Goal: Task Accomplishment & Management: Use online tool/utility

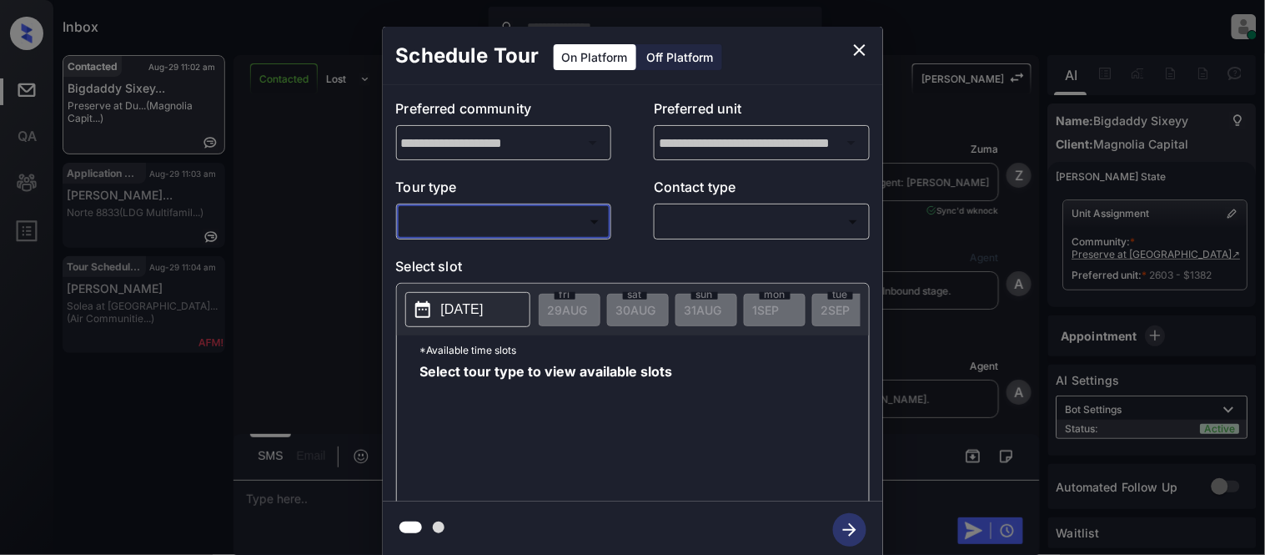
scroll to position [18466, 0]
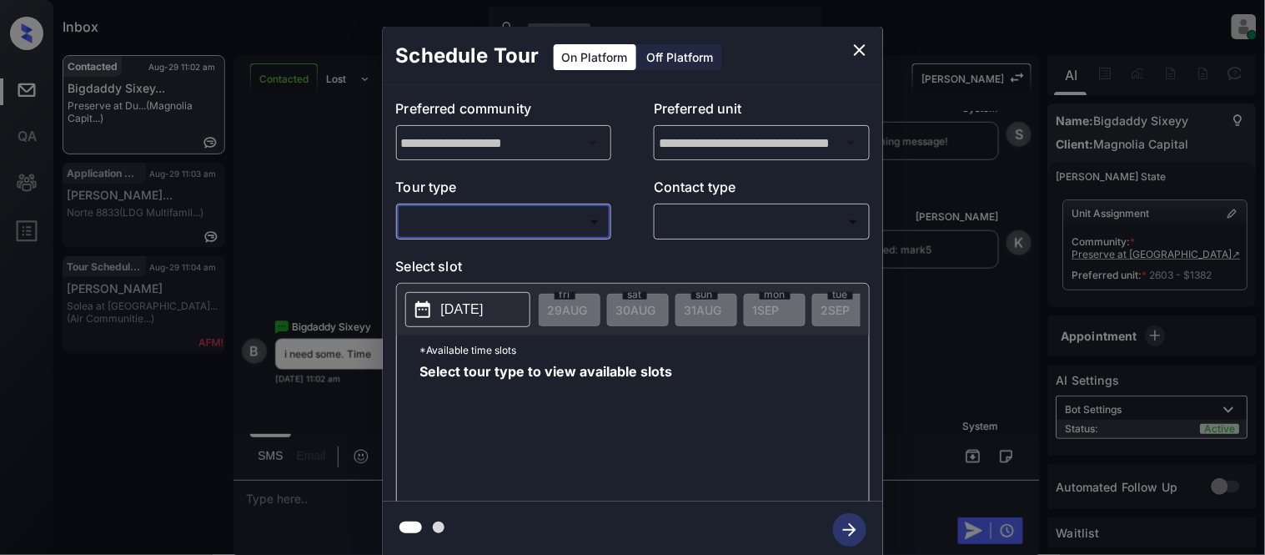
click at [590, 214] on body "Inbox Kristina Cataag Online Set yourself offline Set yourself on break Profile…" at bounding box center [632, 277] width 1265 height 555
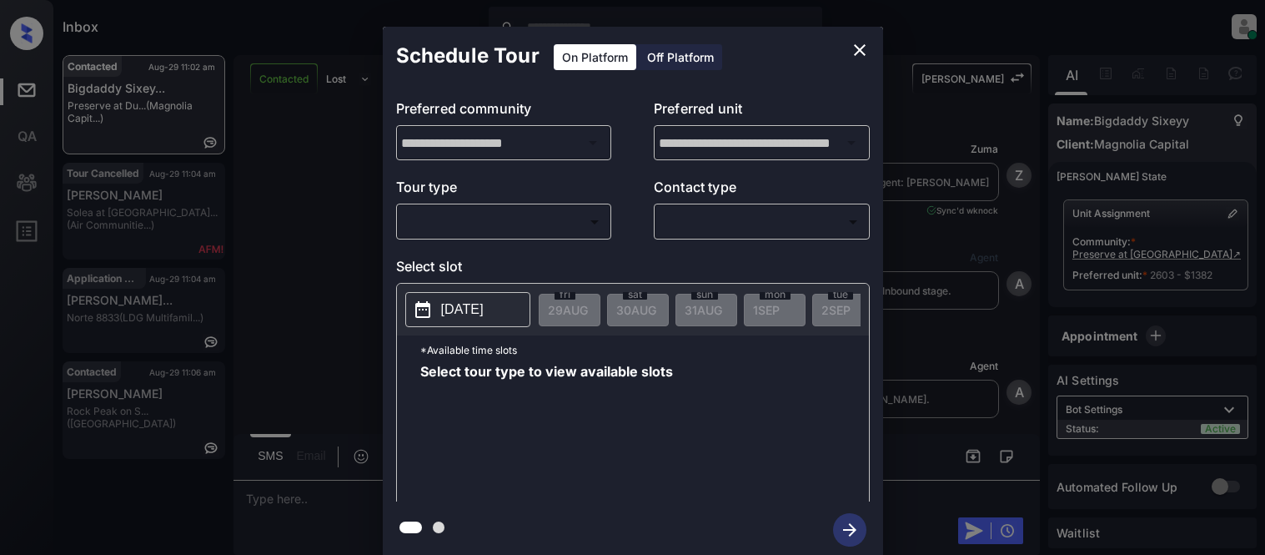
click at [473, 229] on body "Inbox Kristina Cataag Online Set yourself offline Set yourself on break Profile…" at bounding box center [632, 277] width 1265 height 555
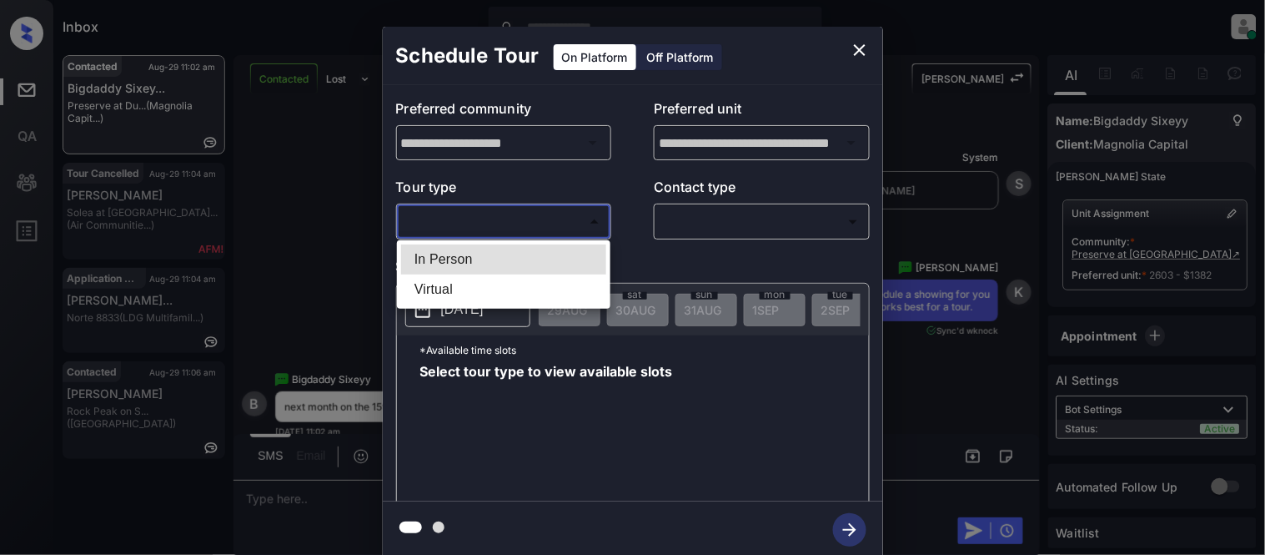
click at [470, 263] on li "In Person" at bounding box center [503, 259] width 205 height 30
type input "********"
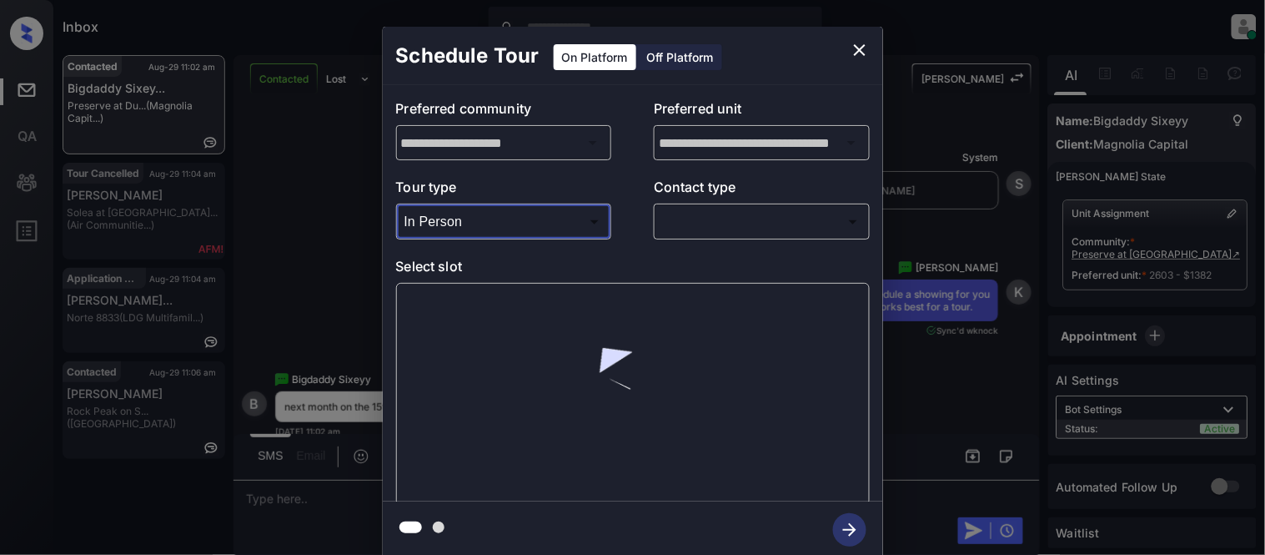
click at [712, 230] on body "Inbox Kristina Cataag Online Set yourself offline Set yourself on break Profile…" at bounding box center [632, 277] width 1265 height 555
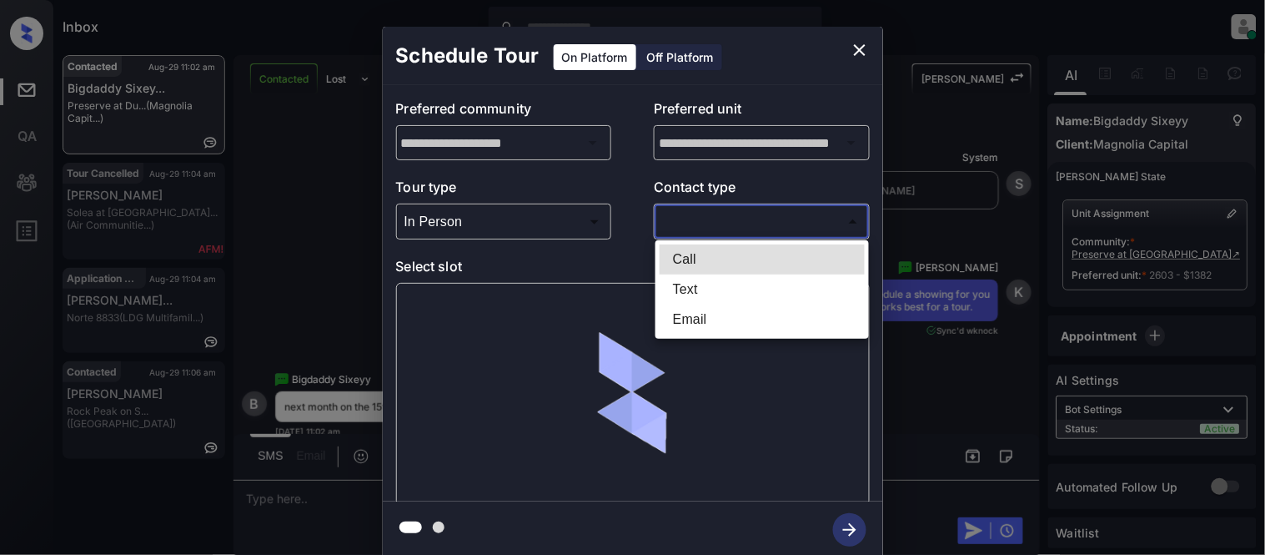
click at [660, 292] on li "Text" at bounding box center [762, 289] width 205 height 30
type input "****"
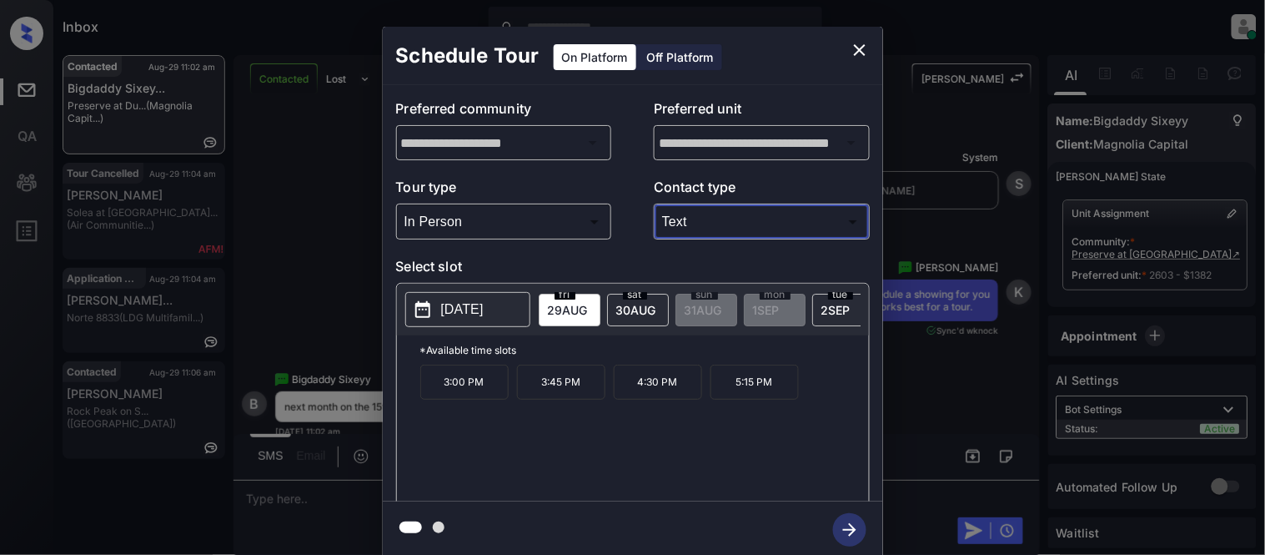
click at [519, 230] on body "Inbox Kristina Cataag Online Set yourself offline Set yourself on break Profile…" at bounding box center [632, 277] width 1265 height 555
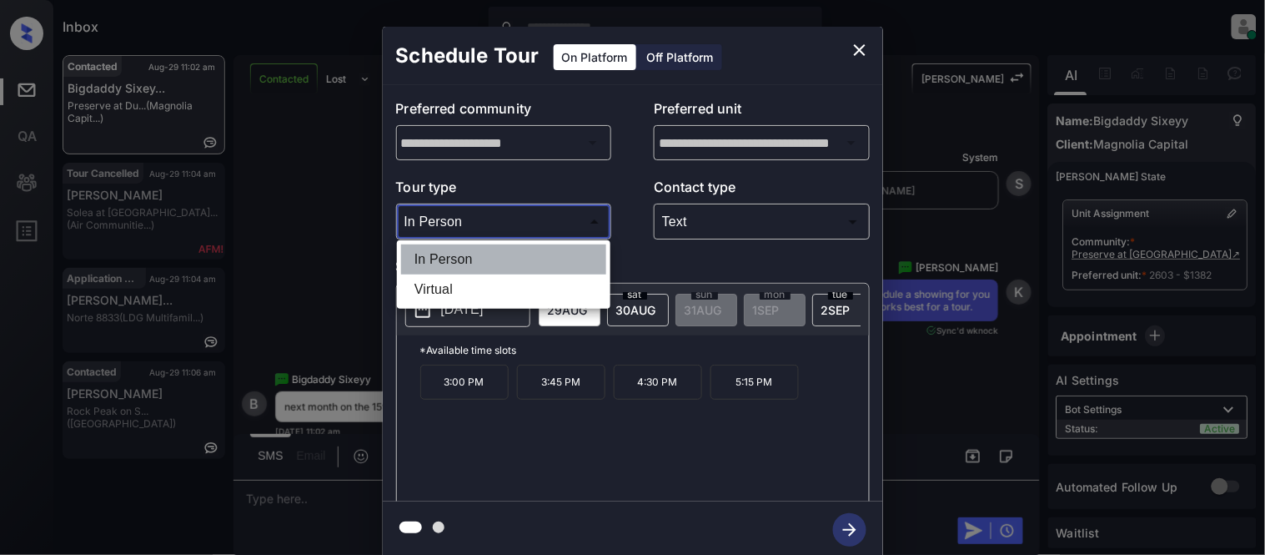
click at [501, 261] on li "In Person" at bounding box center [503, 259] width 205 height 30
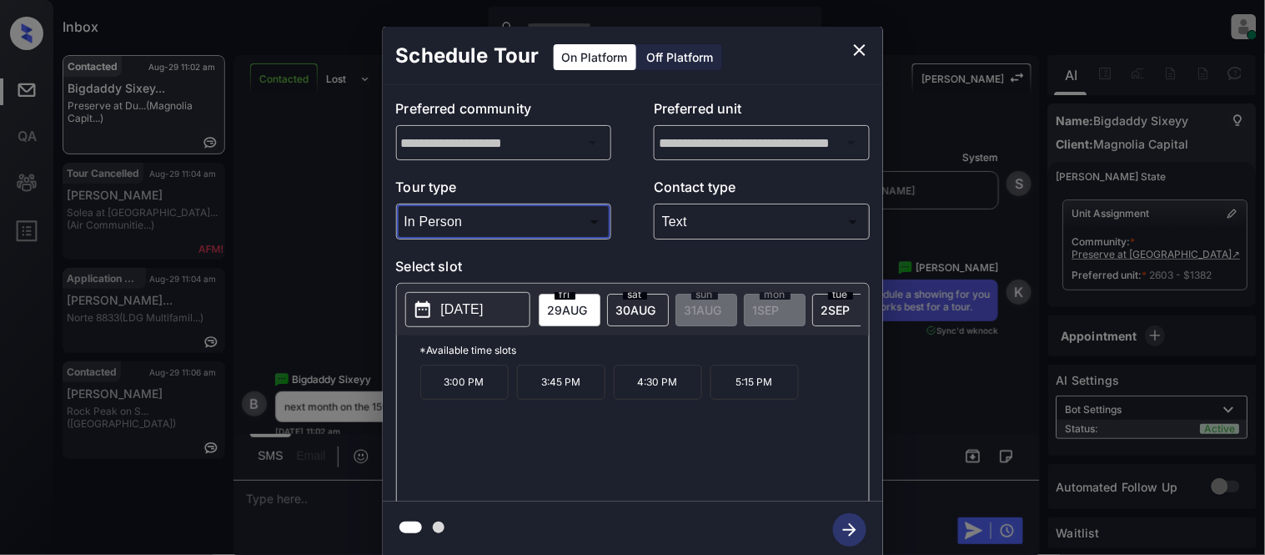
click at [736, 211] on body "Inbox Kristina Cataag Online Set yourself offline Set yourself on break Profile…" at bounding box center [632, 277] width 1265 height 555
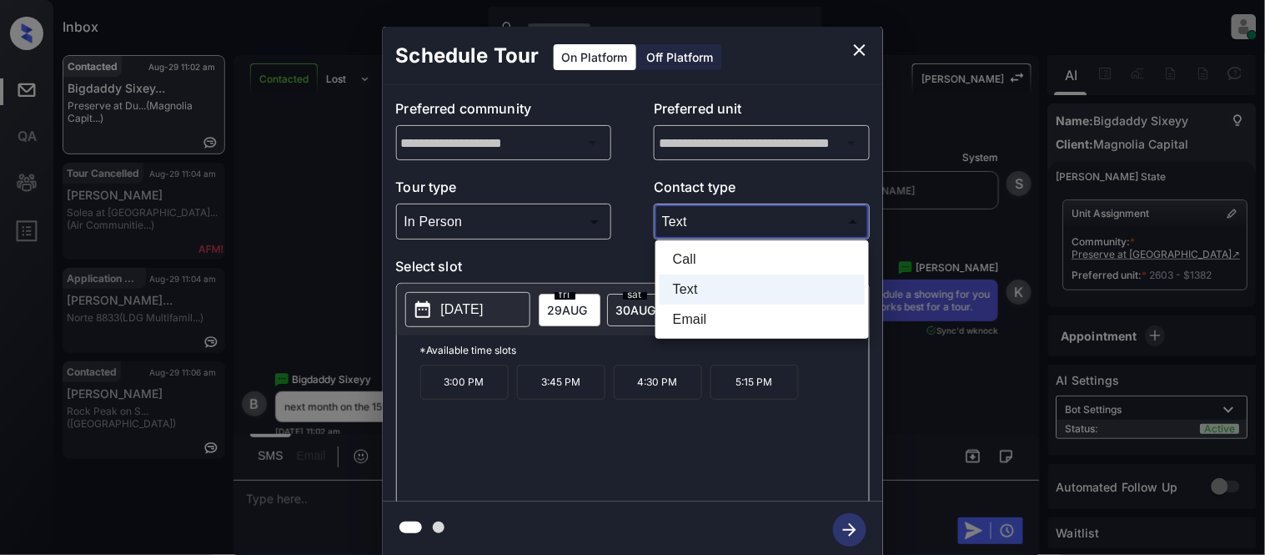
click at [705, 298] on li "Text" at bounding box center [762, 289] width 205 height 30
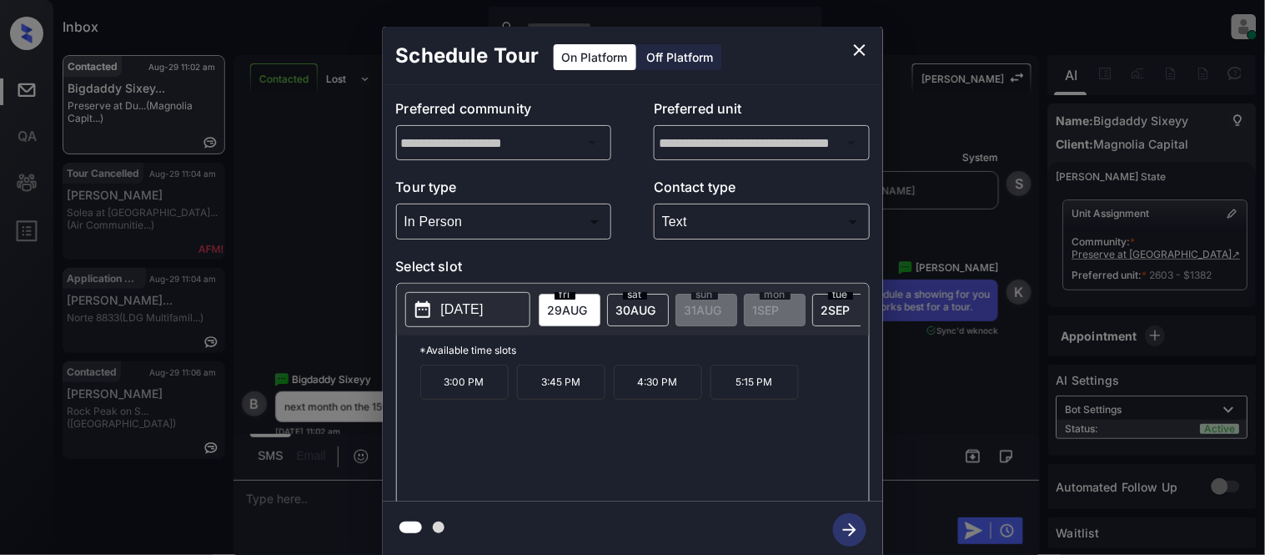
click at [480, 323] on button "[DATE]" at bounding box center [467, 309] width 125 height 35
click at [481, 309] on p "[DATE]" at bounding box center [462, 309] width 43 height 20
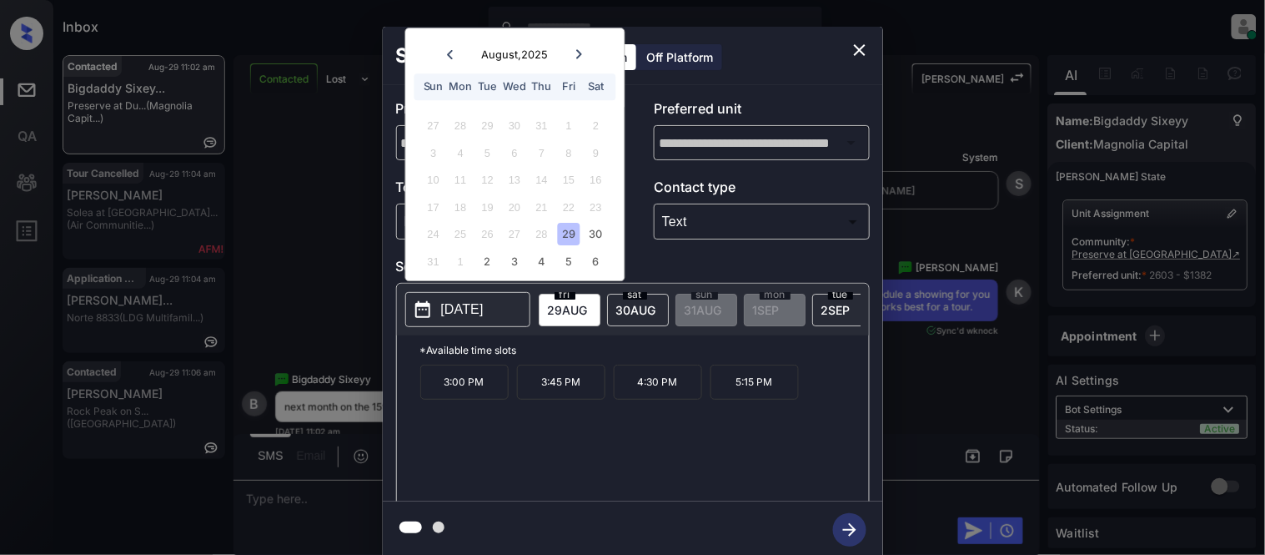
click at [577, 51] on icon at bounding box center [579, 53] width 6 height 9
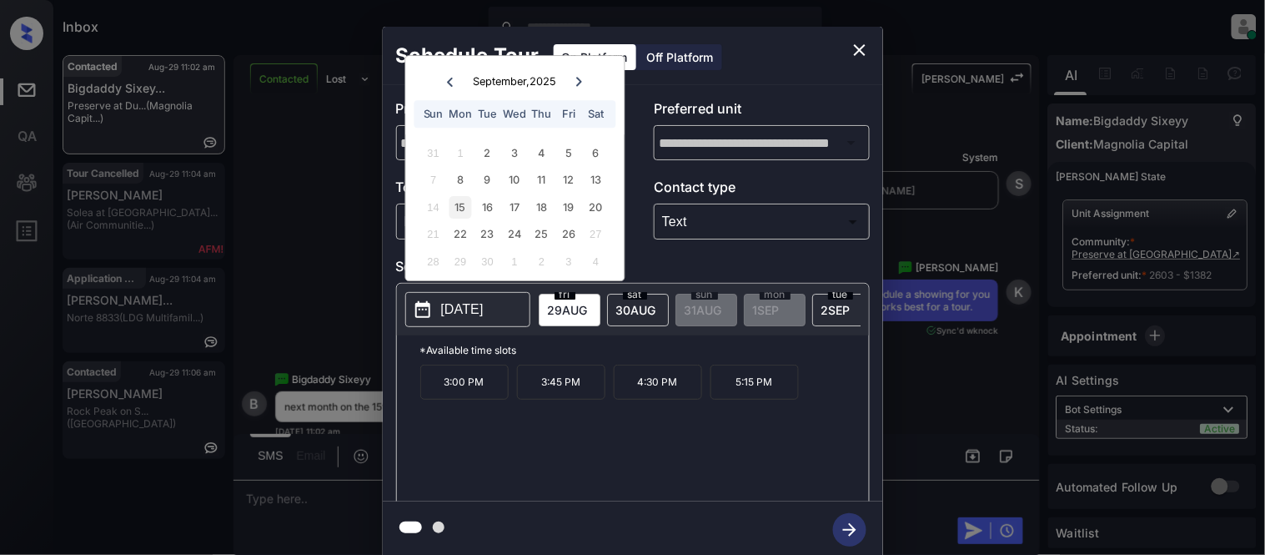
click at [470, 199] on div "15" at bounding box center [461, 207] width 23 height 23
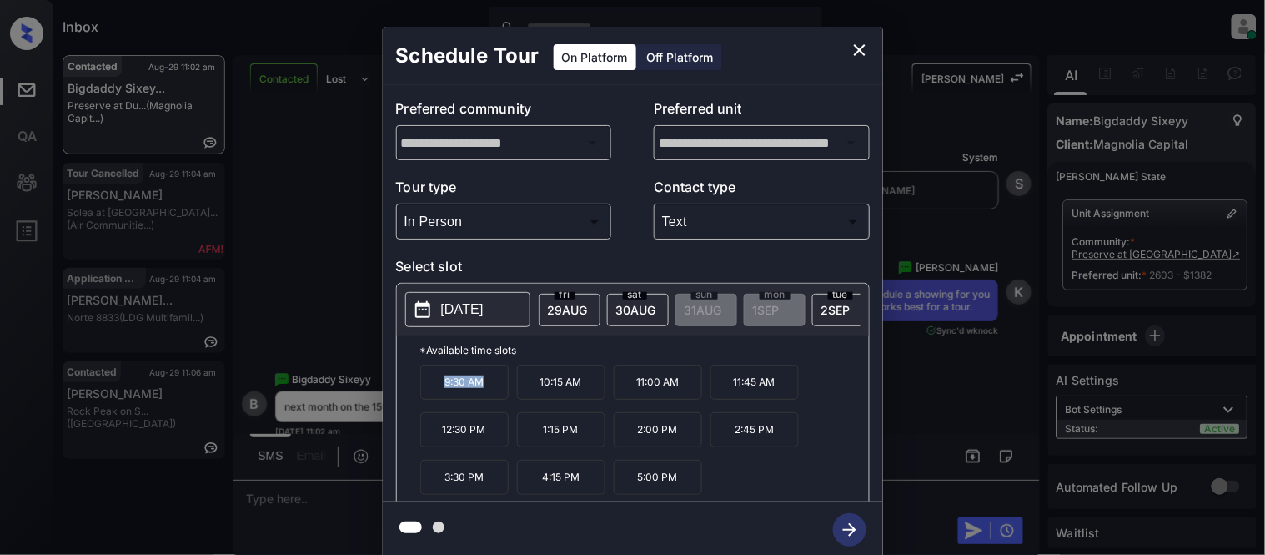
drag, startPoint x: 438, startPoint y: 395, endPoint x: 494, endPoint y: 400, distance: 56.1
click at [494, 400] on p "9:30 AM" at bounding box center [464, 382] width 88 height 35
copy p "9:30 AM"
click at [318, 485] on div "**********" at bounding box center [632, 292] width 1265 height 585
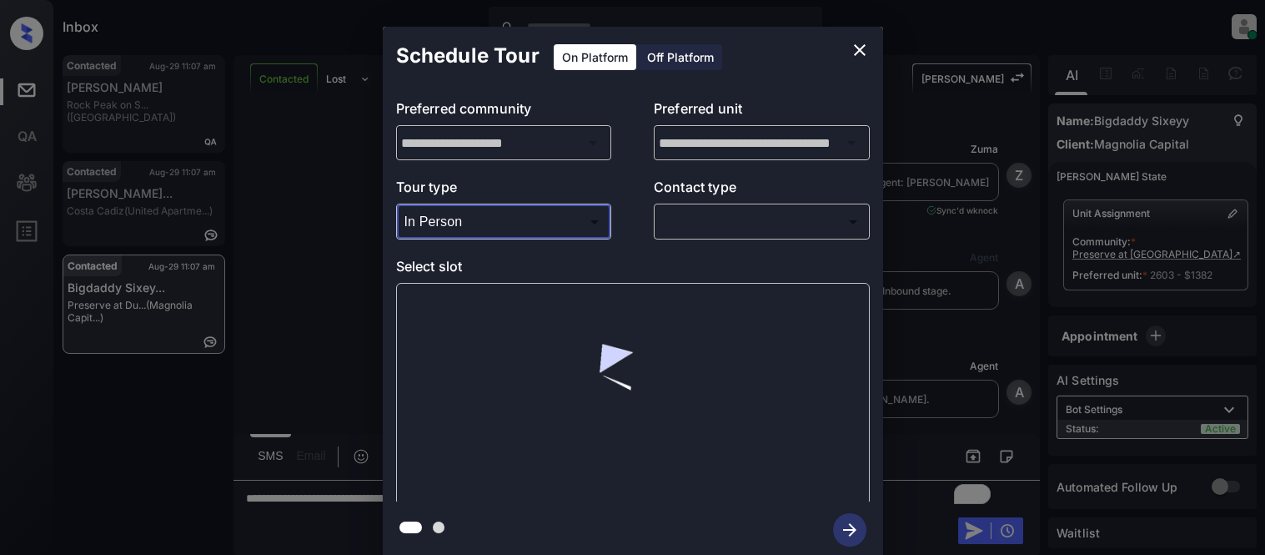
click at [696, 236] on div at bounding box center [632, 277] width 1265 height 555
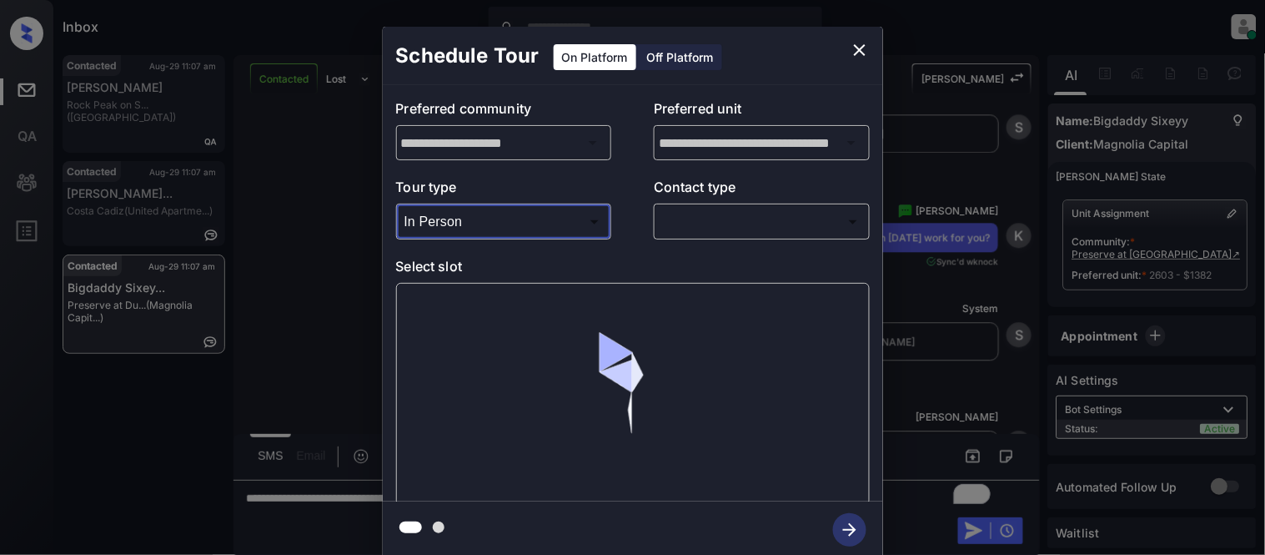
click at [696, 231] on body "Inbox Kristina Cataag Online Set yourself offline Set yourself on break Profile…" at bounding box center [632, 277] width 1265 height 555
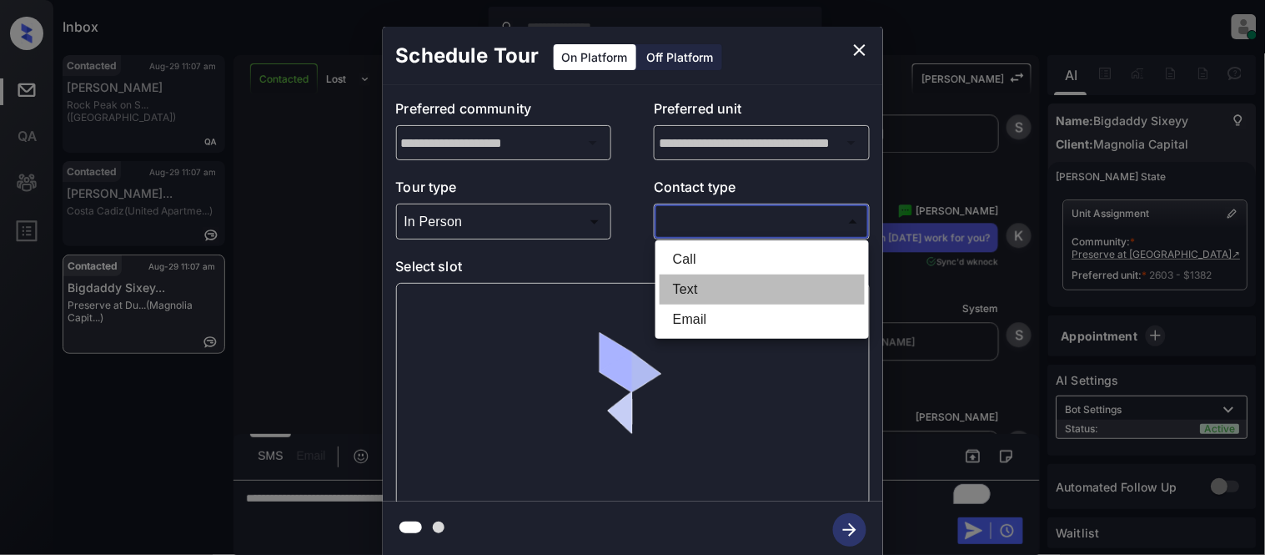
click at [696, 276] on li "Text" at bounding box center [762, 289] width 205 height 30
type input "****"
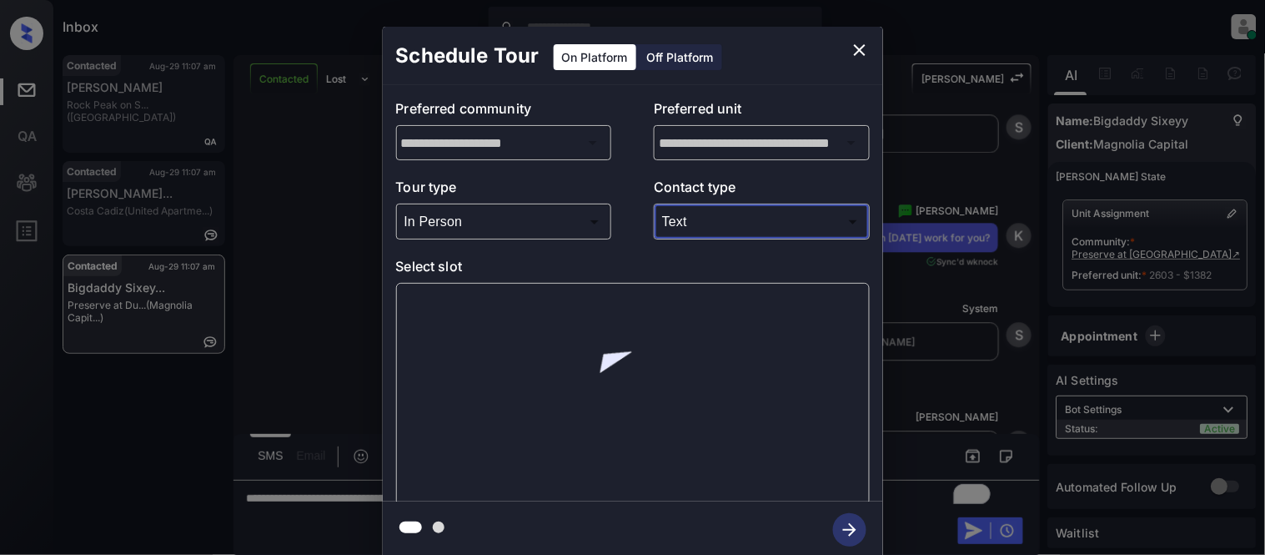
click at [434, 306] on div at bounding box center [633, 394] width 474 height 223
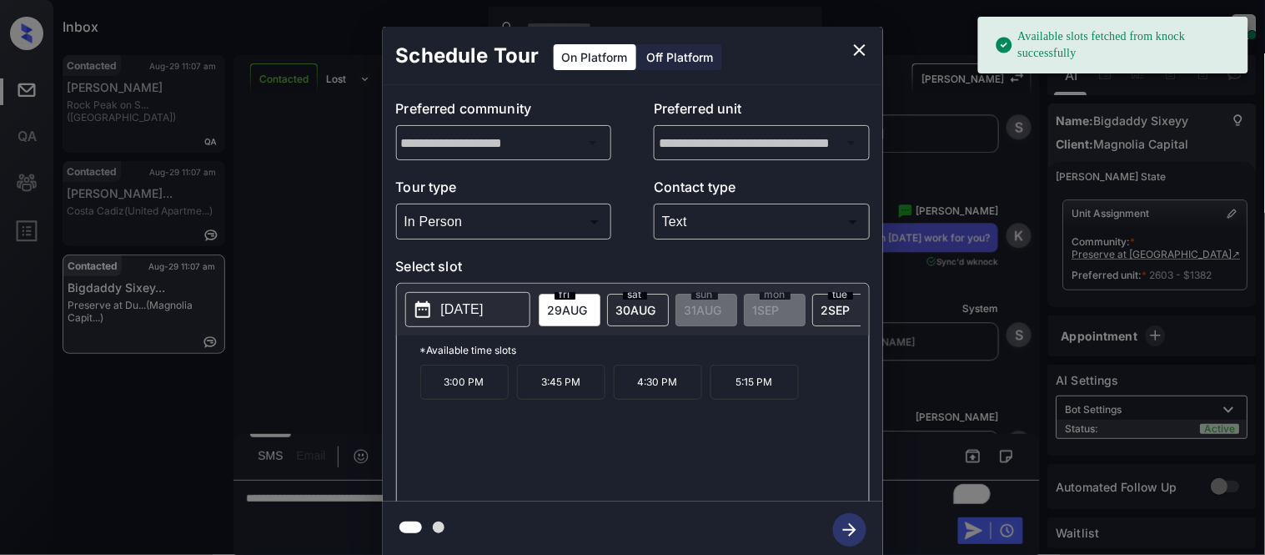
click at [474, 306] on p "[DATE]" at bounding box center [462, 309] width 43 height 20
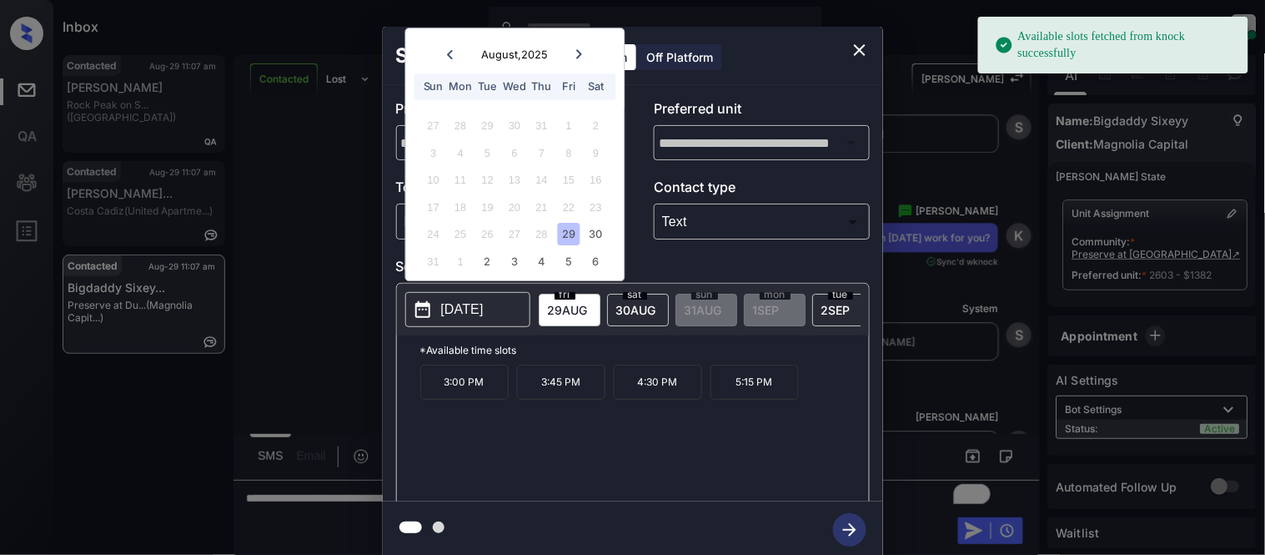
click at [577, 58] on icon at bounding box center [579, 53] width 6 height 9
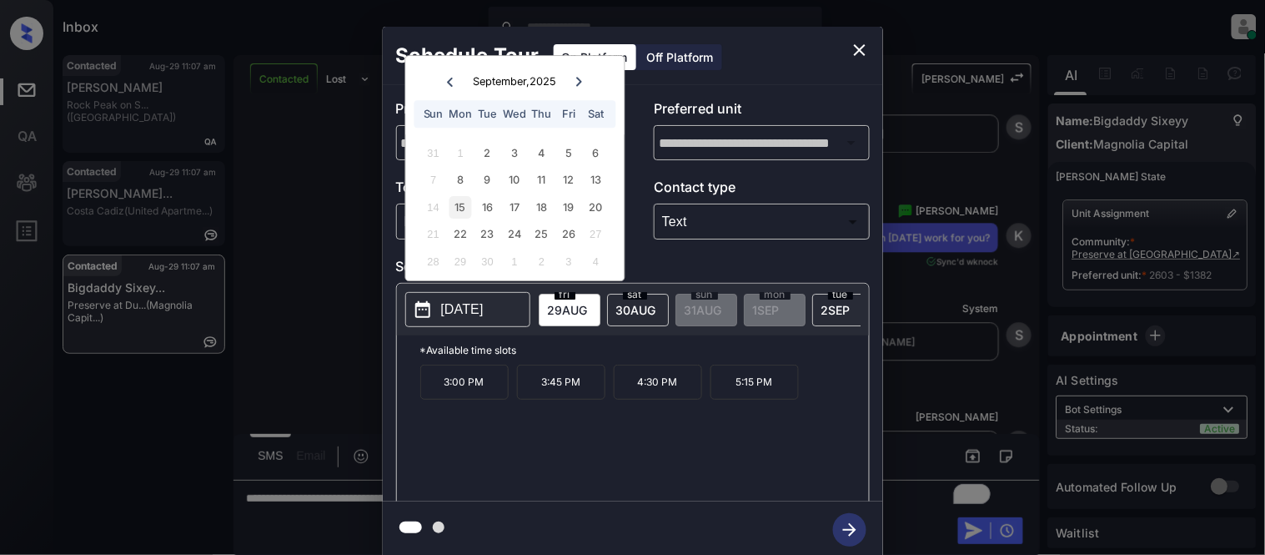
click at [461, 203] on div "15" at bounding box center [461, 207] width 23 height 23
click at [566, 439] on p "1:15 PM" at bounding box center [561, 429] width 88 height 35
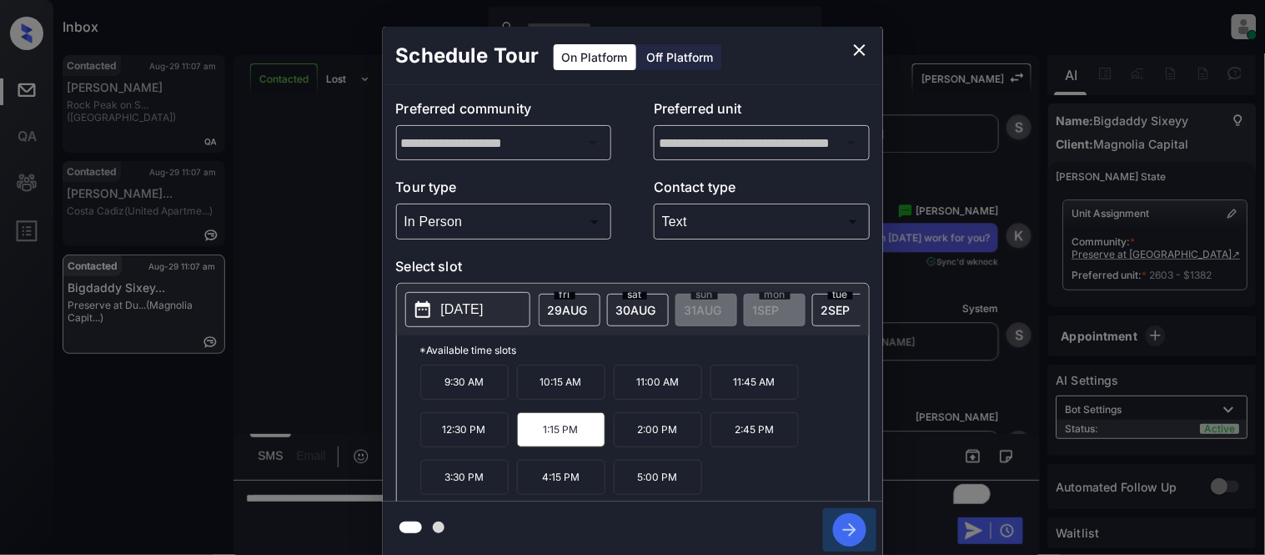
click at [838, 531] on icon "button" at bounding box center [849, 529] width 33 height 33
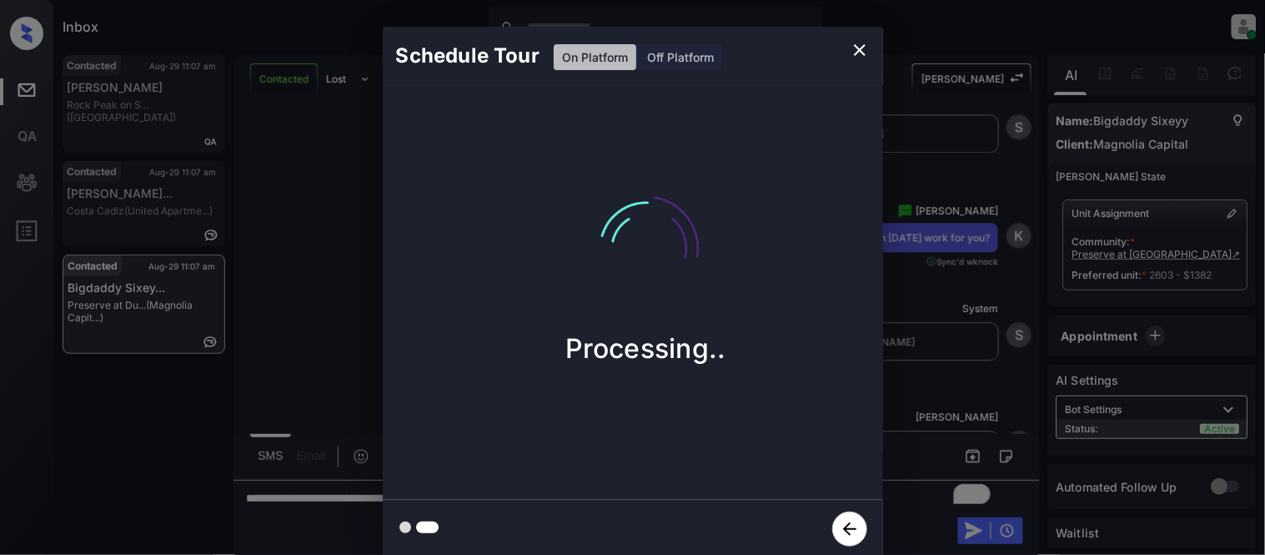
click at [943, 398] on div "Schedule Tour On Platform Off Platform Processing.." at bounding box center [632, 292] width 1265 height 585
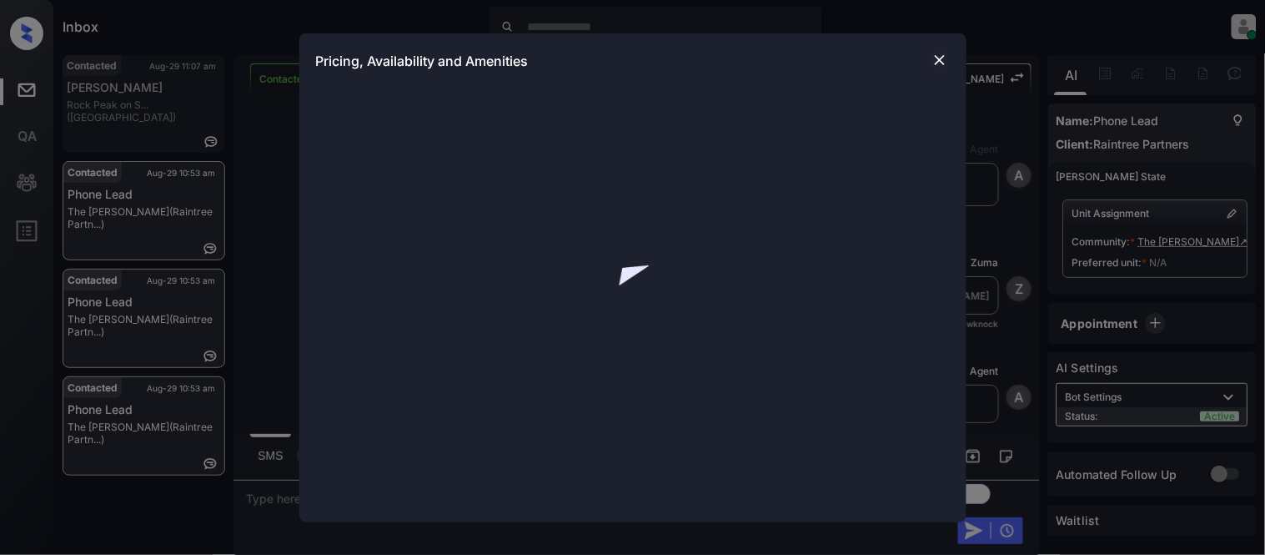
scroll to position [1647, 0]
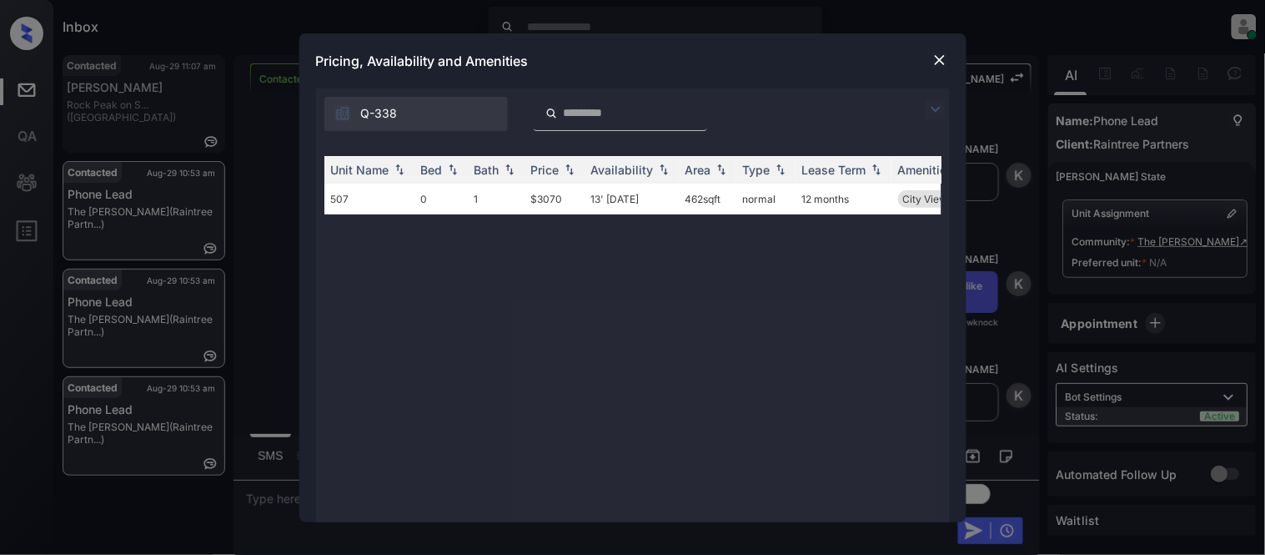
click at [944, 59] on img at bounding box center [940, 60] width 17 height 17
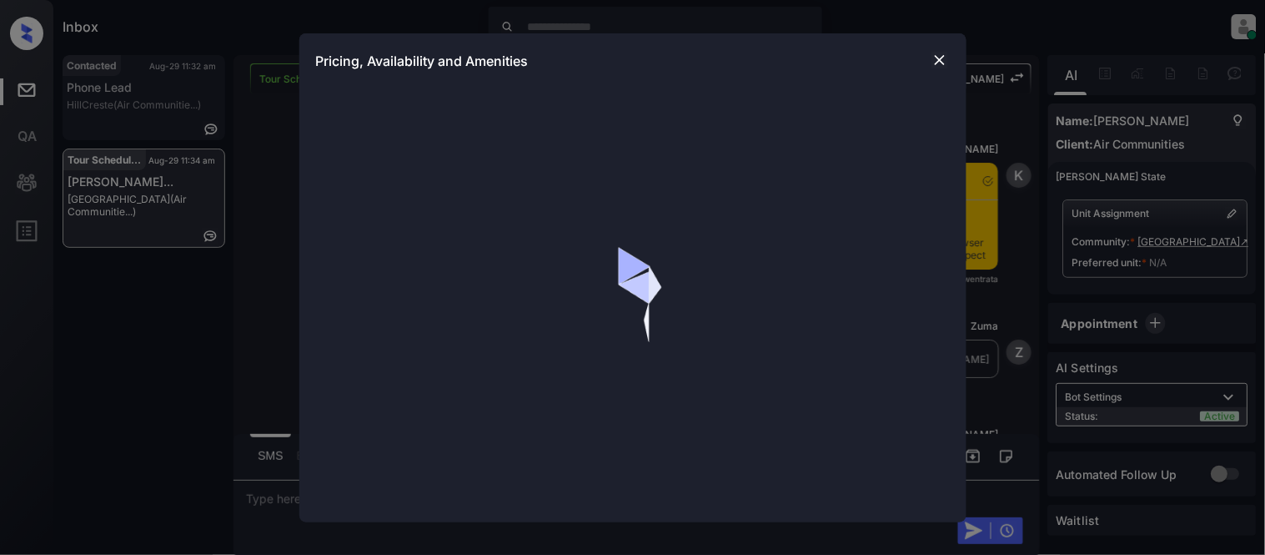
scroll to position [7723, 0]
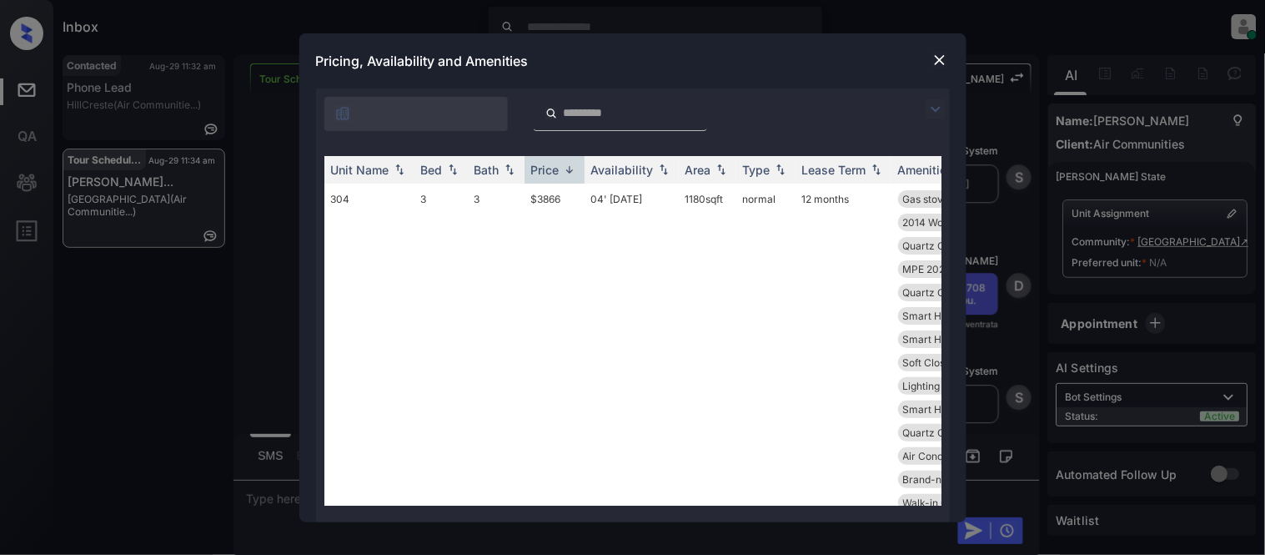
click at [563, 163] on img at bounding box center [569, 169] width 17 height 13
click at [538, 199] on td "$2708" at bounding box center [555, 421] width 60 height 475
click at [941, 56] on img at bounding box center [940, 60] width 17 height 17
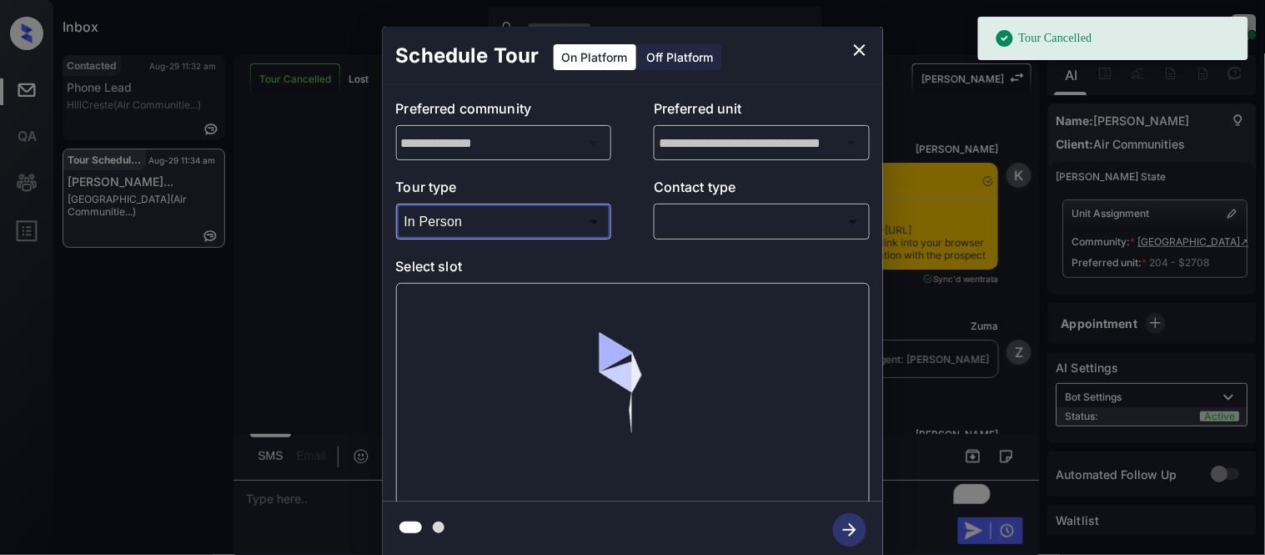
click at [714, 229] on body "Tour Cancelled Inbox [PERSON_NAME] Cataag Online Set yourself offline Set yours…" at bounding box center [632, 277] width 1265 height 555
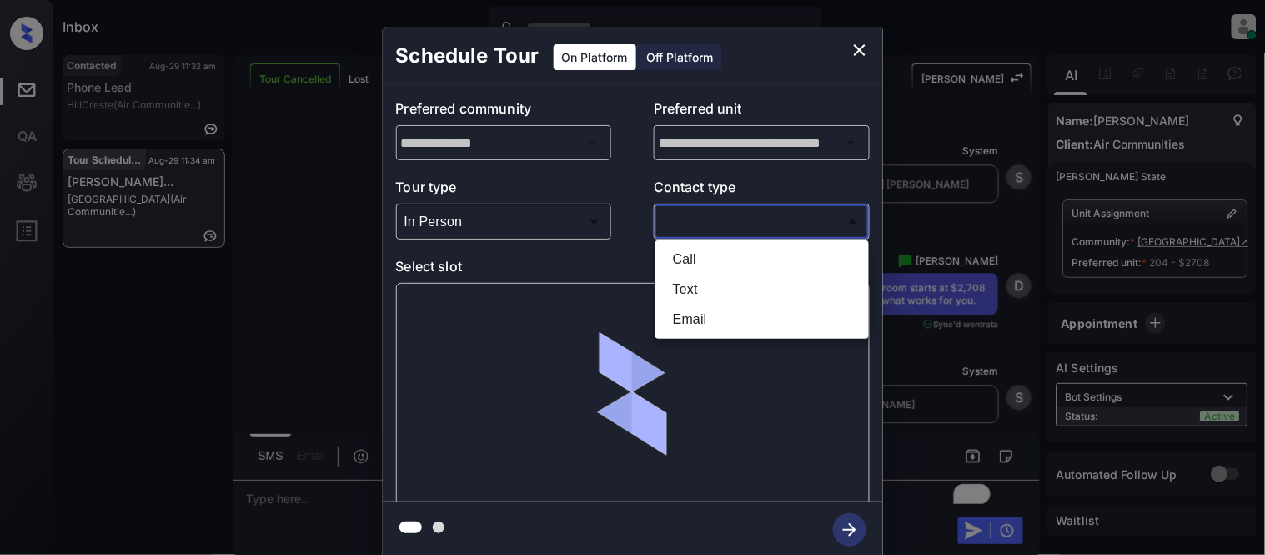
click at [695, 279] on li "Text" at bounding box center [762, 289] width 205 height 30
type input "****"
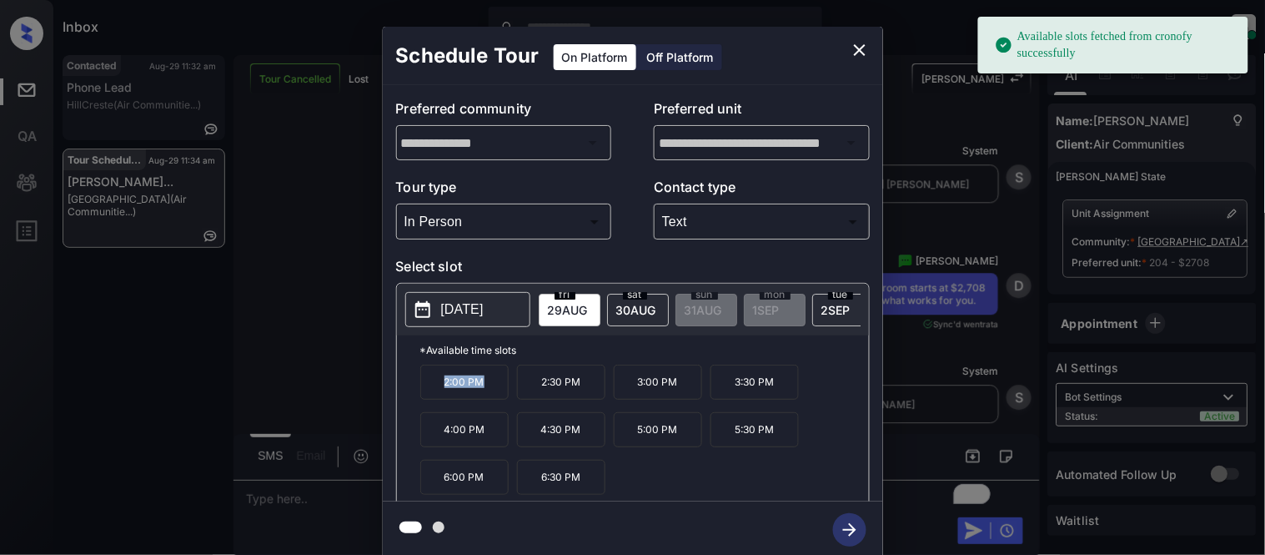
drag, startPoint x: 435, startPoint y: 395, endPoint x: 490, endPoint y: 395, distance: 55.1
click at [490, 395] on p "2:00 PM" at bounding box center [464, 382] width 88 height 35
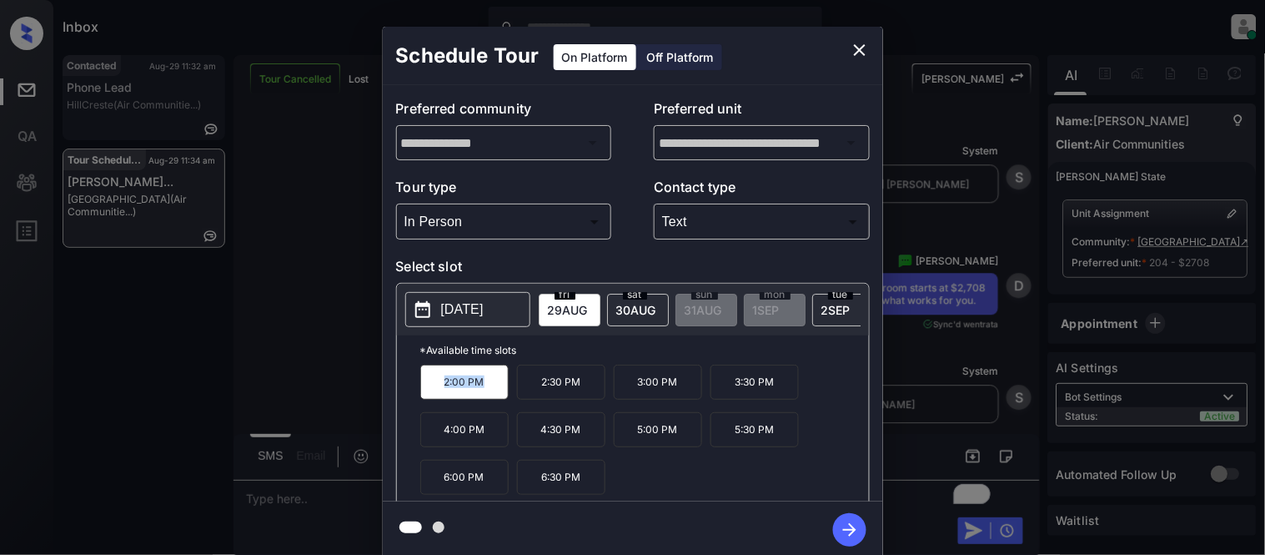
copy p "2:00 PM"
click at [250, 505] on div "**********" at bounding box center [632, 292] width 1265 height 585
